Goal: Information Seeking & Learning: Learn about a topic

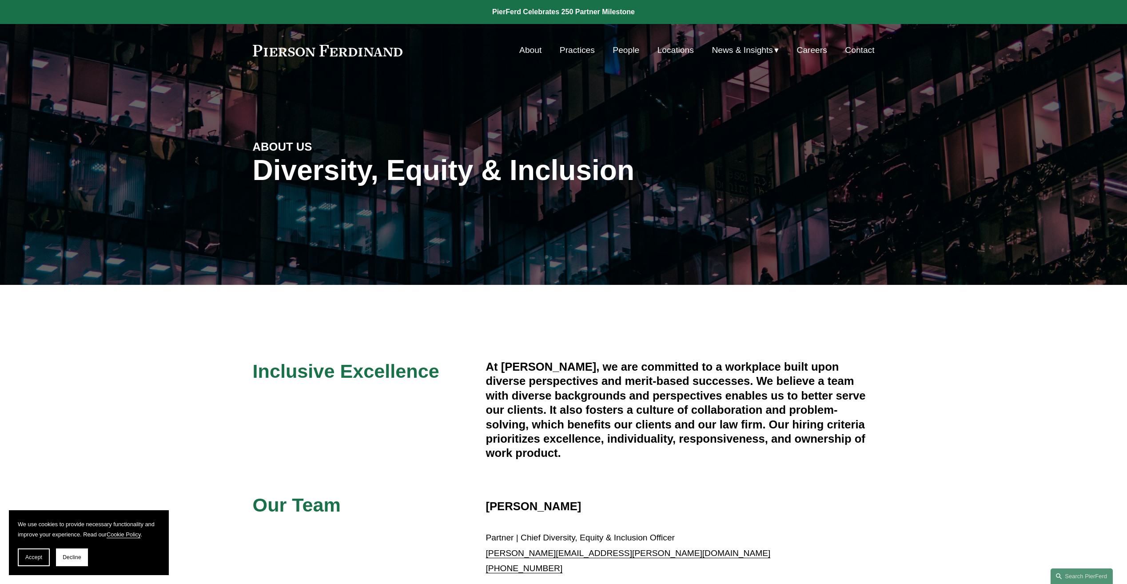
click at [623, 52] on link "People" at bounding box center [626, 50] width 27 height 17
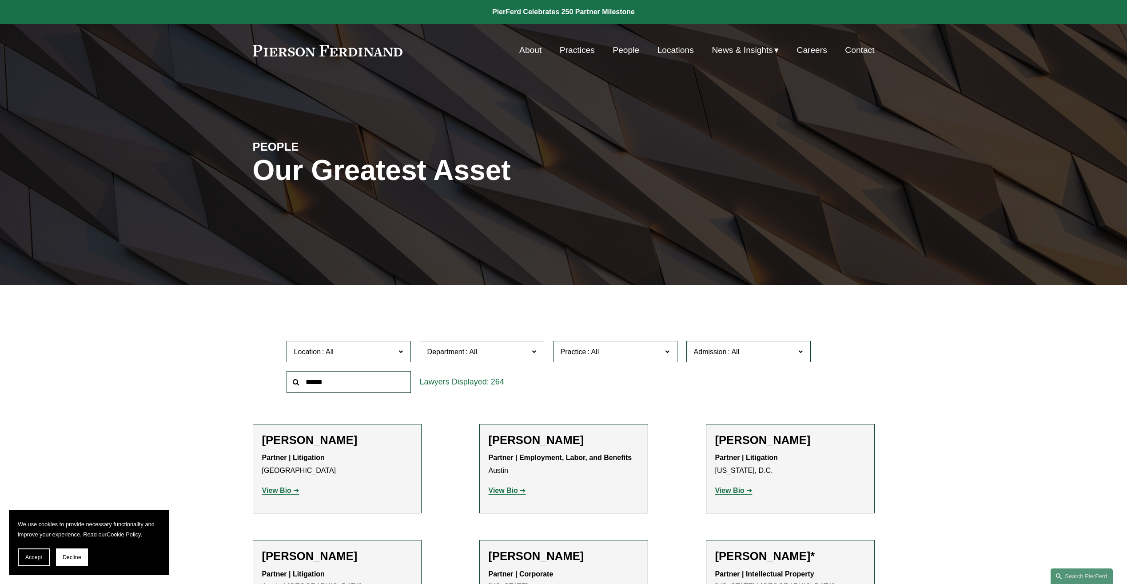
click at [367, 383] on input "text" at bounding box center [349, 382] width 124 height 22
click at [572, 347] on span "Practice" at bounding box center [612, 352] width 102 height 12
click at [0, 0] on link "Trade Secrets and Restrictive Covenants" at bounding box center [0, 0] width 0 height 0
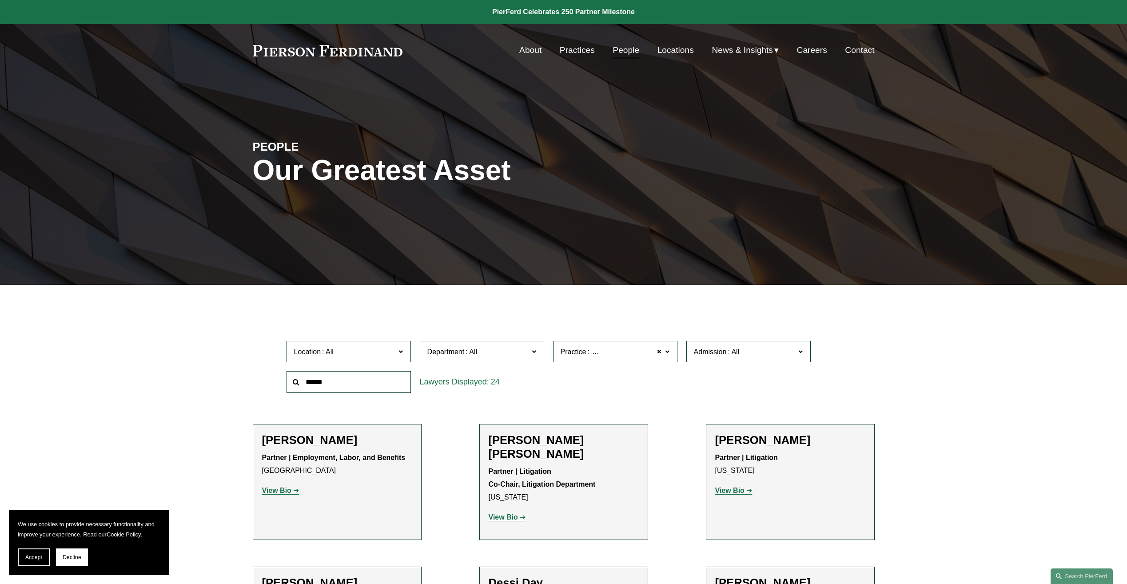
scroll to position [311, 0]
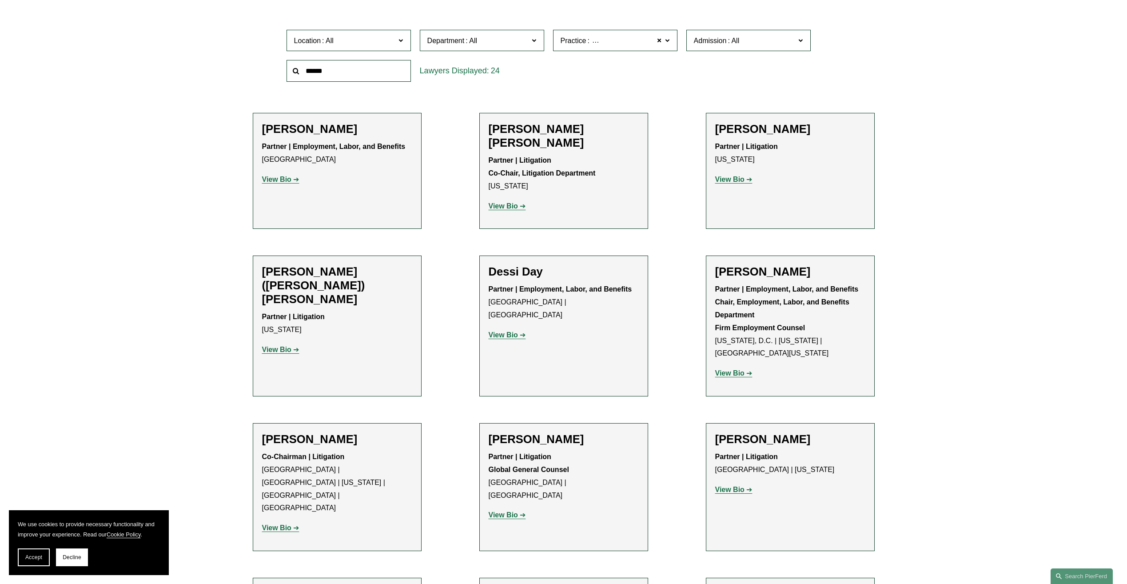
click at [291, 176] on strong "View Bio" at bounding box center [276, 180] width 29 height 8
click at [521, 200] on p "View Bio" at bounding box center [564, 206] width 150 height 13
click at [511, 202] on strong "View Bio" at bounding box center [503, 206] width 29 height 8
click at [747, 179] on link "View Bio" at bounding box center [733, 180] width 37 height 8
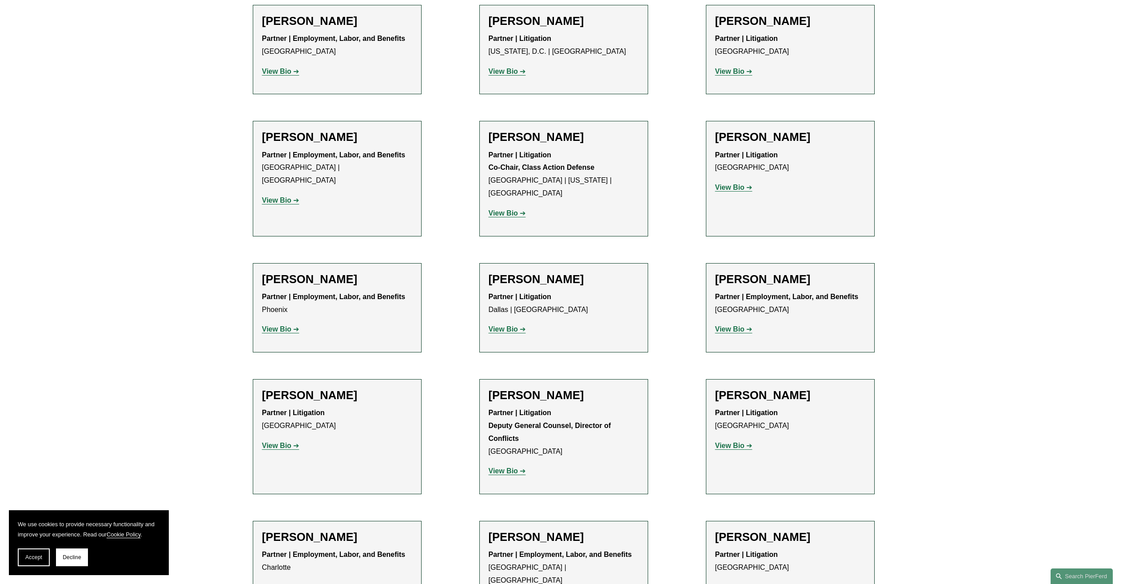
scroll to position [933, 0]
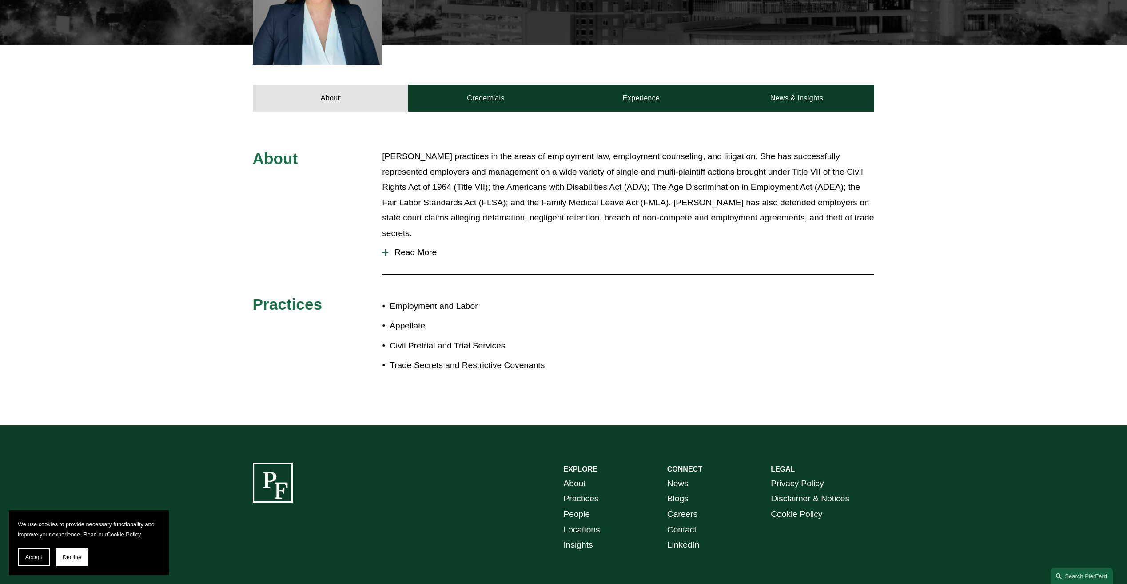
scroll to position [385, 0]
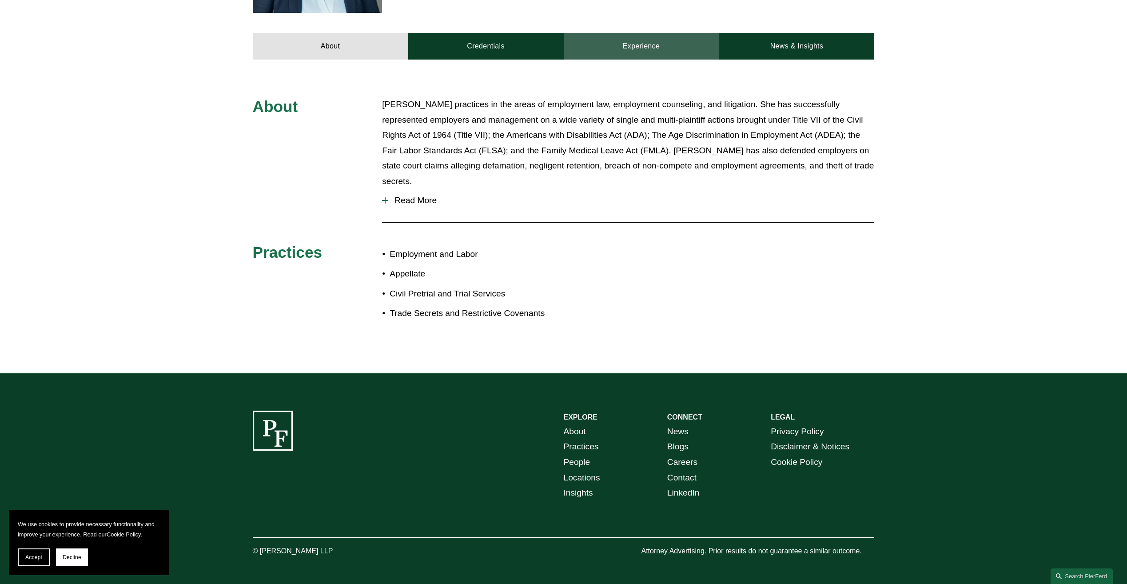
click at [643, 35] on link "Experience" at bounding box center [642, 46] width 156 height 27
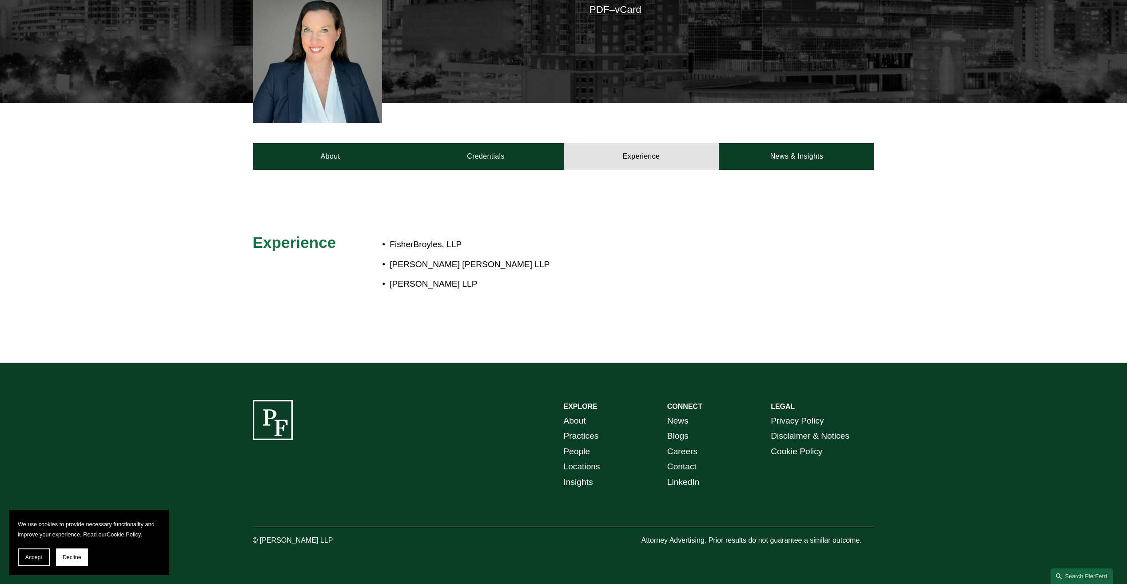
scroll to position [276, 0]
click at [481, 156] on link "Credentials" at bounding box center [486, 156] width 156 height 27
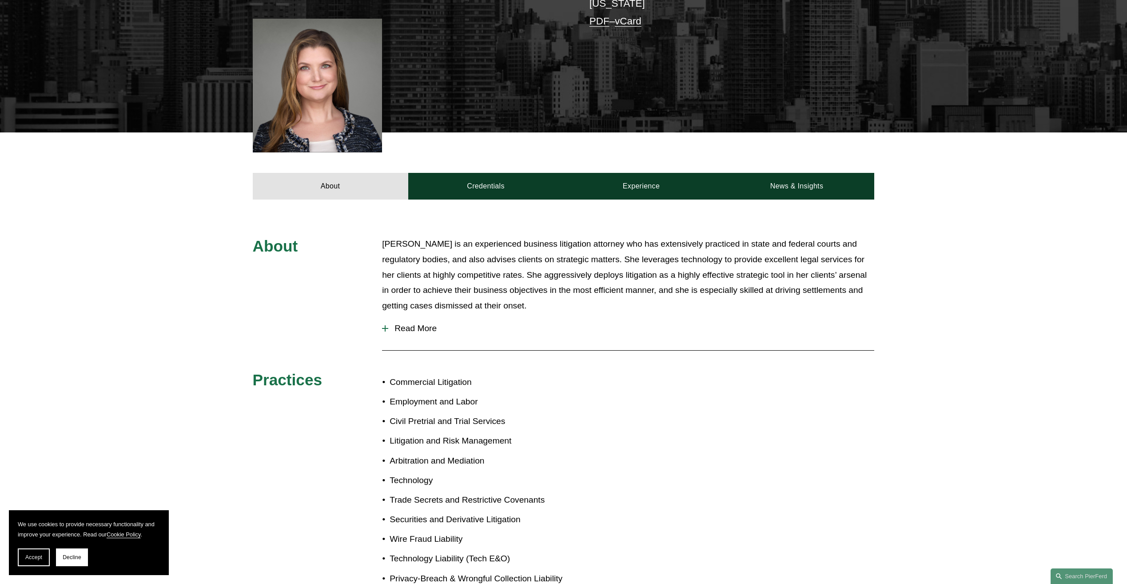
scroll to position [267, 0]
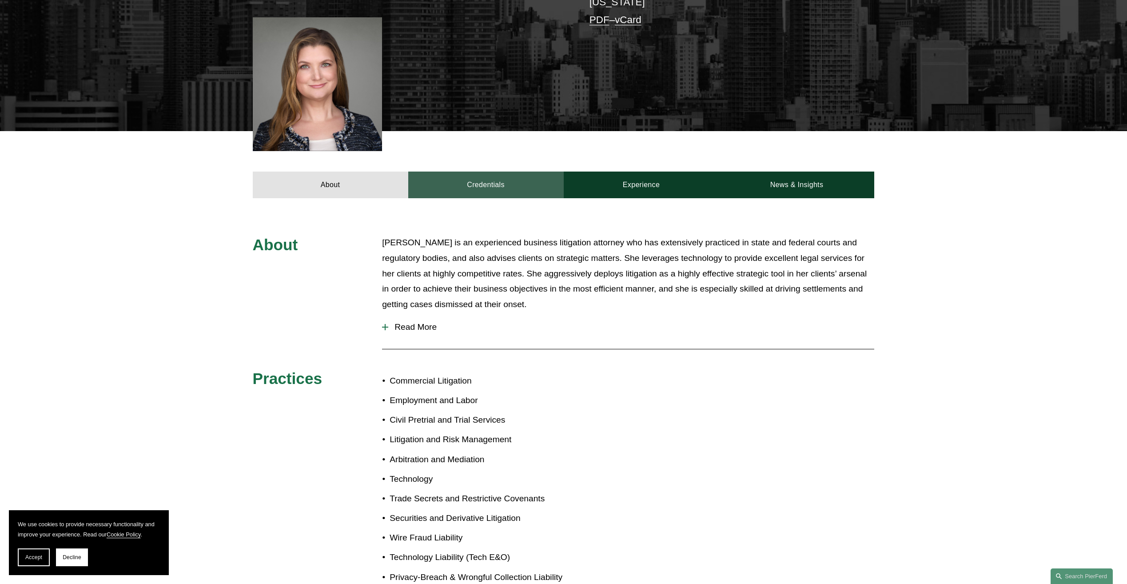
click at [487, 172] on link "Credentials" at bounding box center [486, 185] width 156 height 27
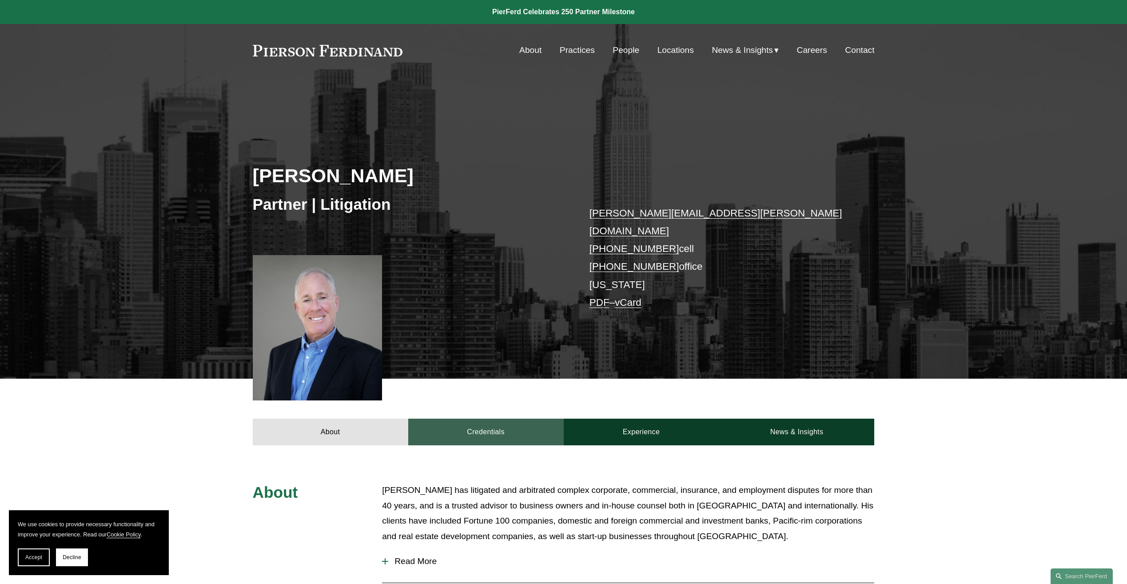
click at [464, 419] on link "Credentials" at bounding box center [486, 432] width 156 height 27
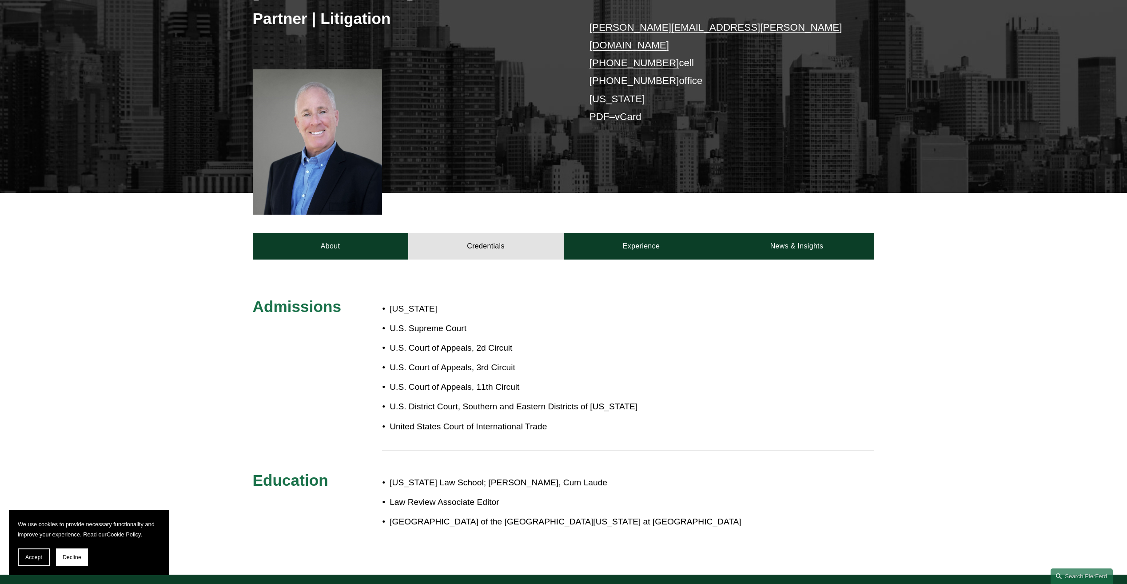
scroll to position [222, 0]
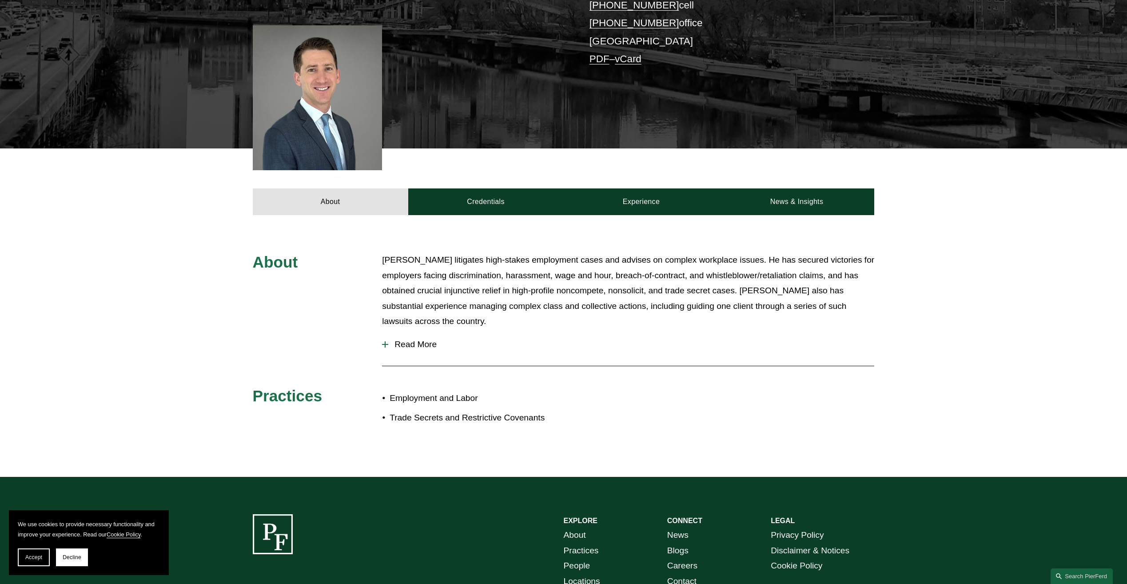
scroll to position [222, 0]
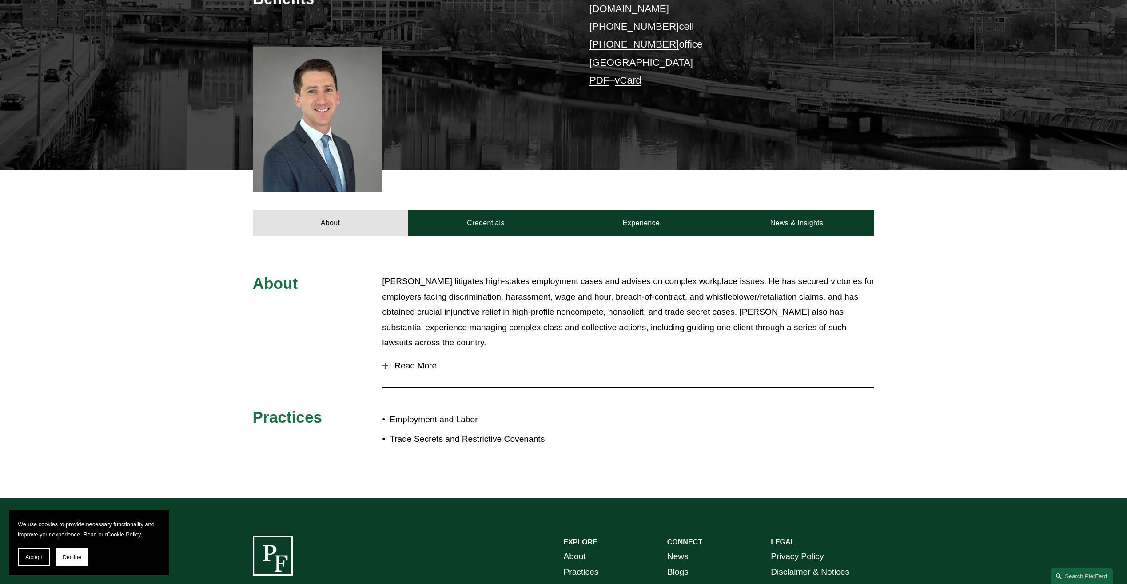
click at [411, 361] on span "Read More" at bounding box center [631, 366] width 486 height 10
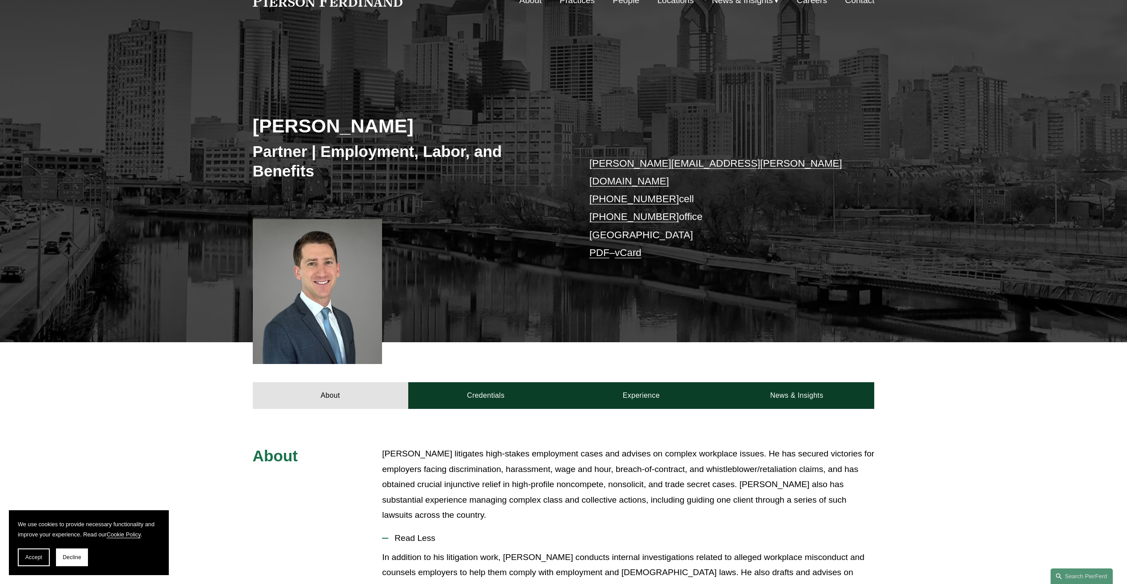
scroll to position [0, 0]
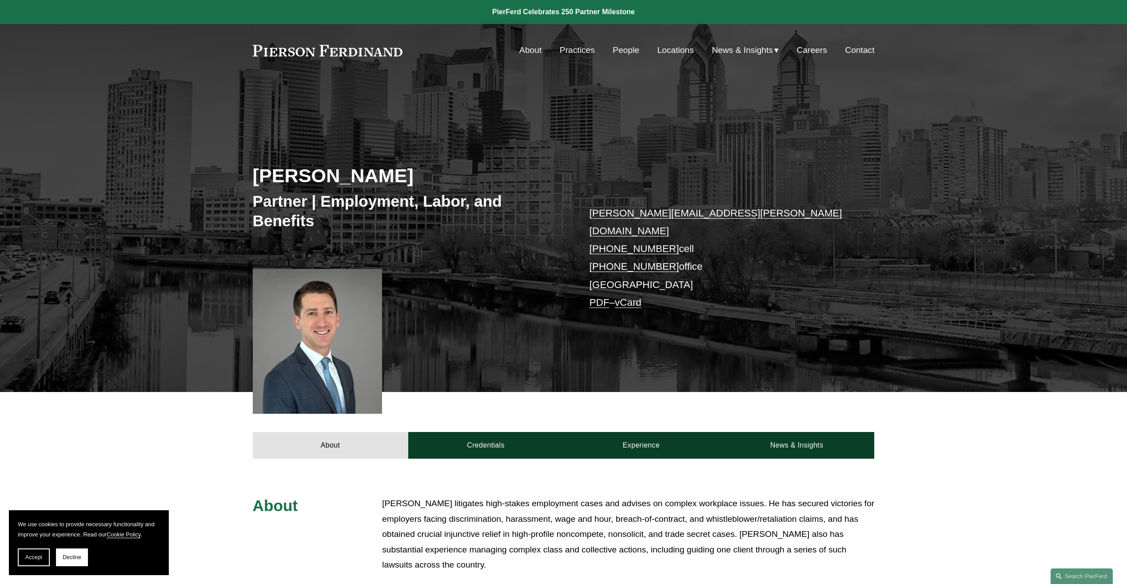
scroll to position [267, 0]
